Goal: Task Accomplishment & Management: Use online tool/utility

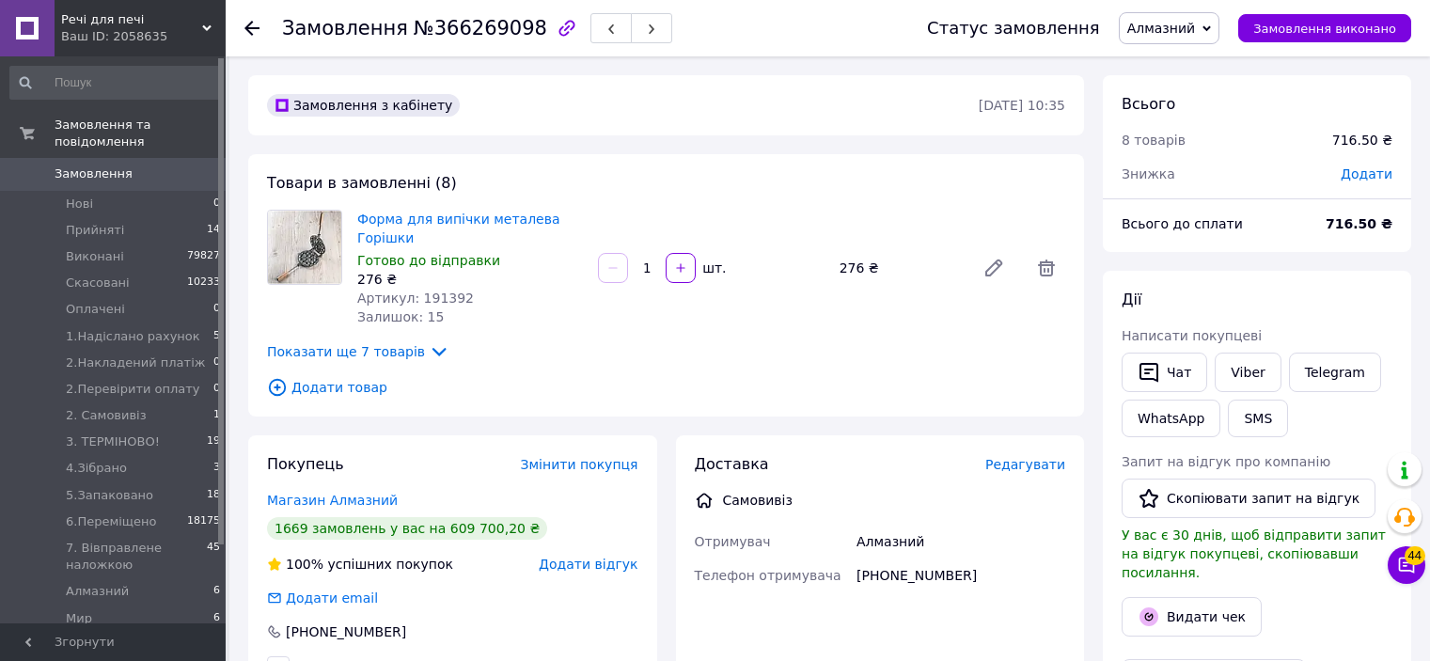
scroll to position [150, 0]
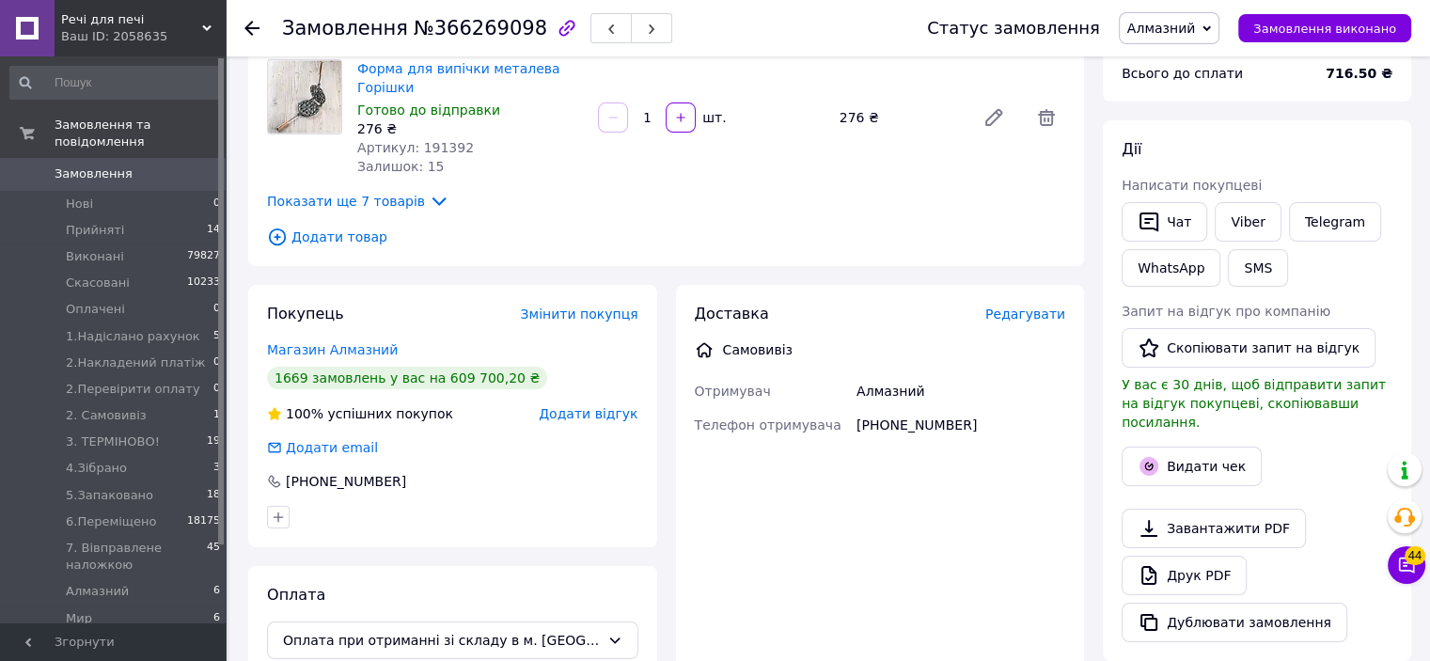
click at [333, 242] on span "Додати товар" at bounding box center [666, 237] width 798 height 21
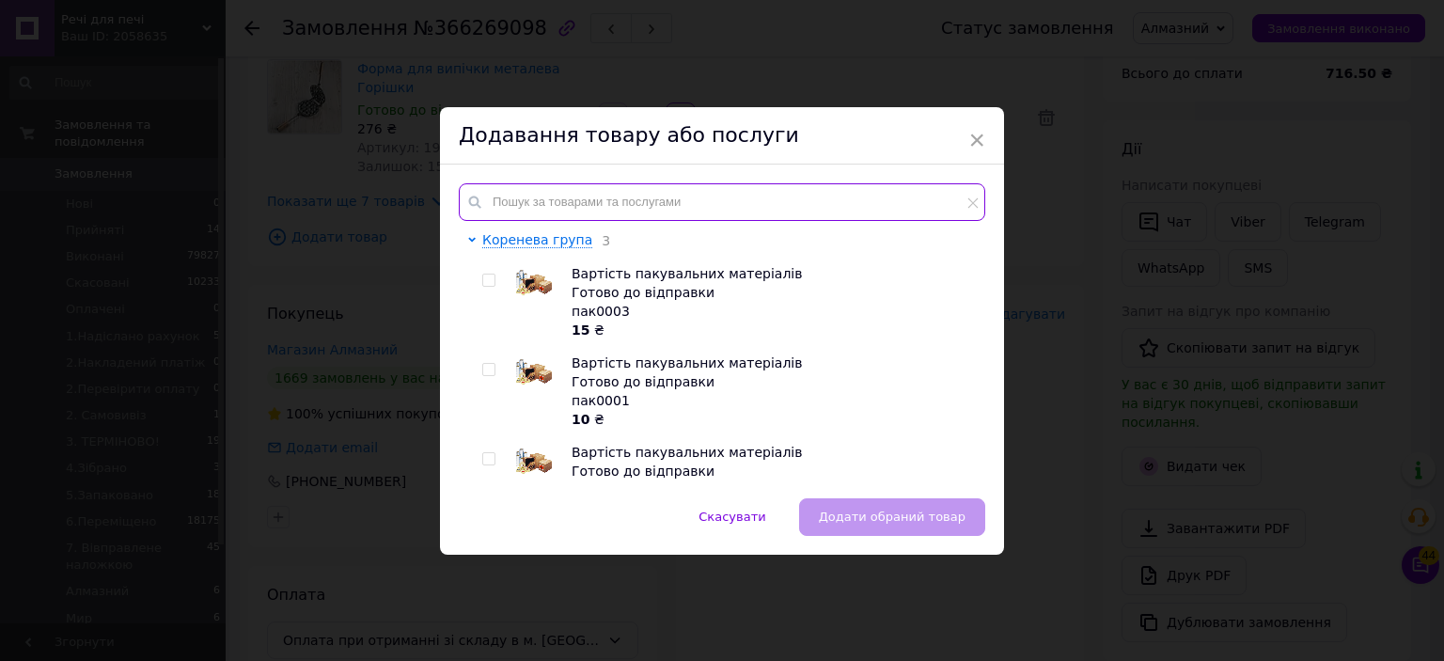
click at [775, 192] on input "text" at bounding box center [722, 202] width 526 height 38
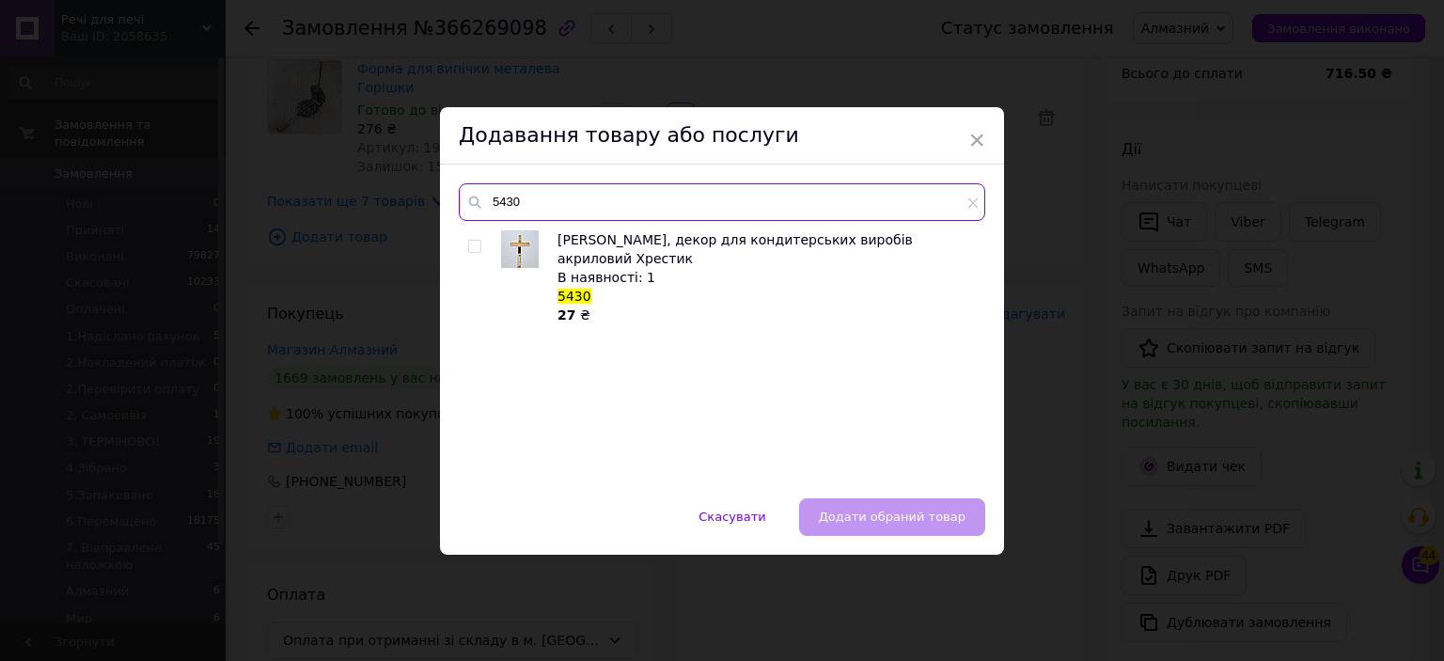
type input "5430"
click at [476, 251] on input "checkbox" at bounding box center [474, 247] width 12 height 12
checkbox input "true"
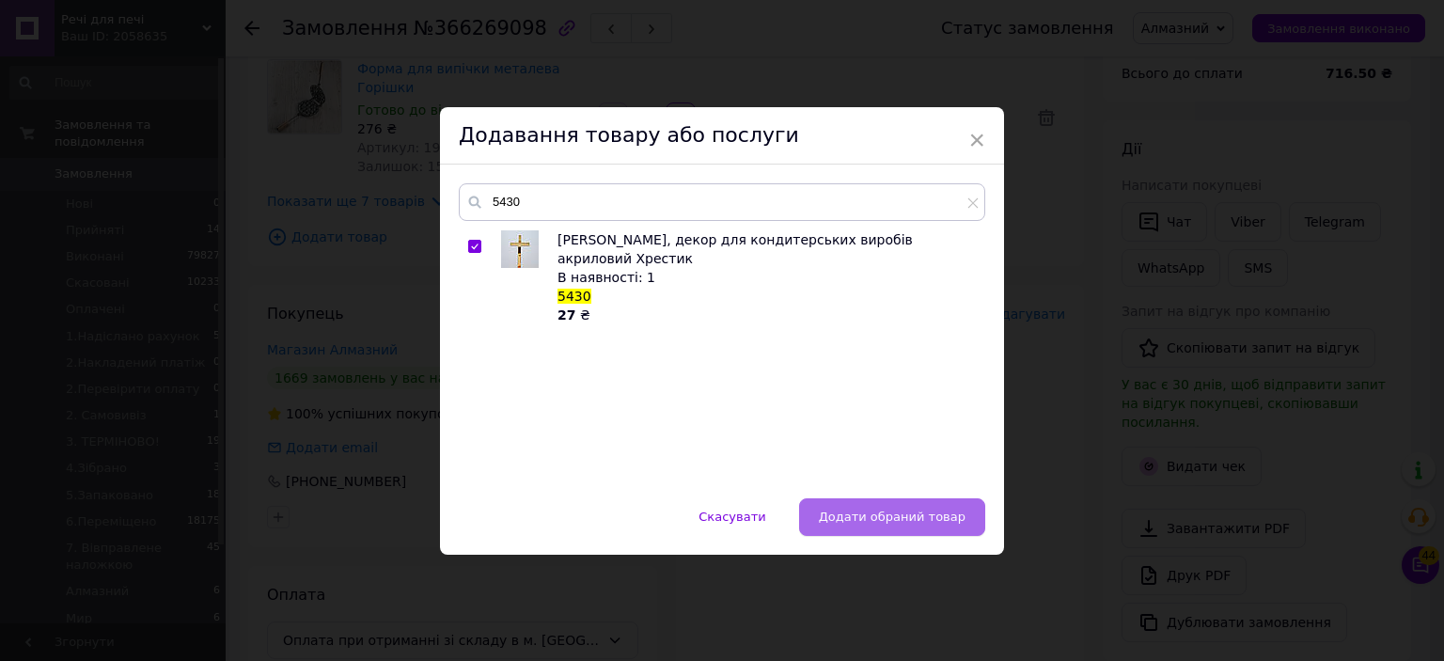
click at [893, 511] on span "Додати обраний товар" at bounding box center [892, 516] width 147 height 14
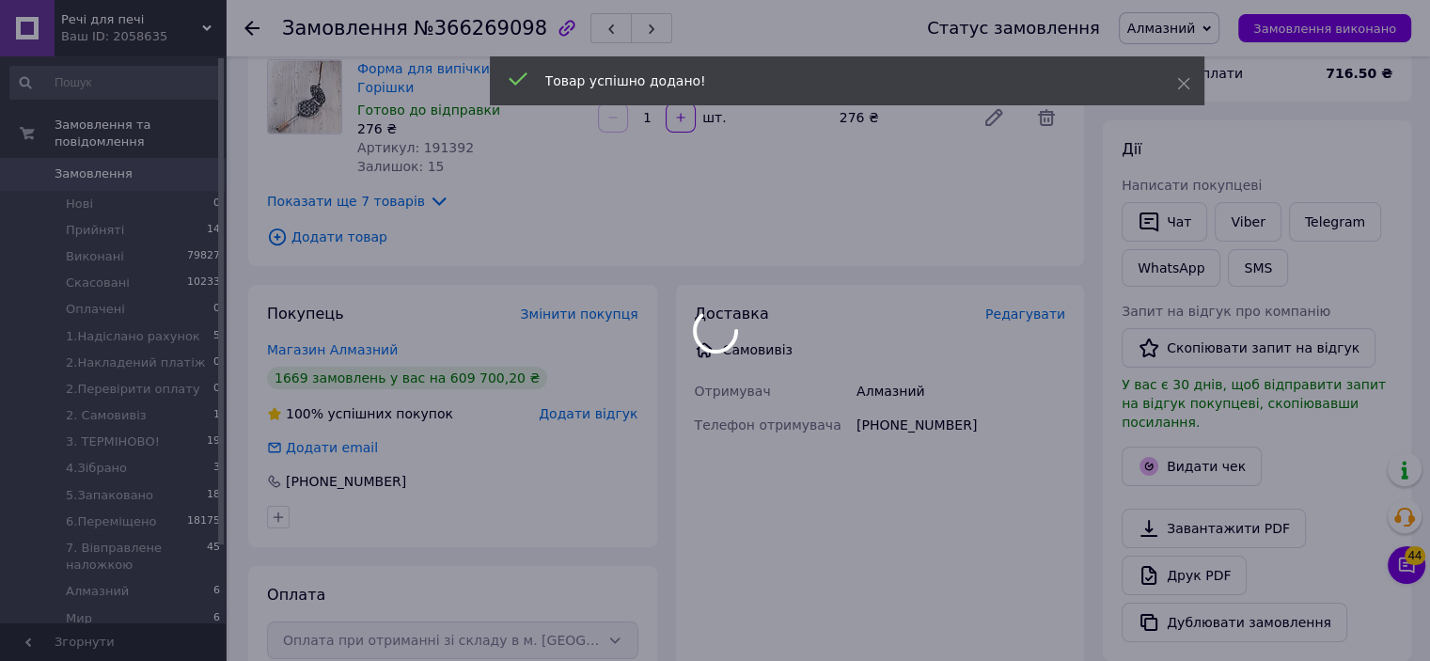
scroll to position [700, 0]
